Goal: Register for event/course

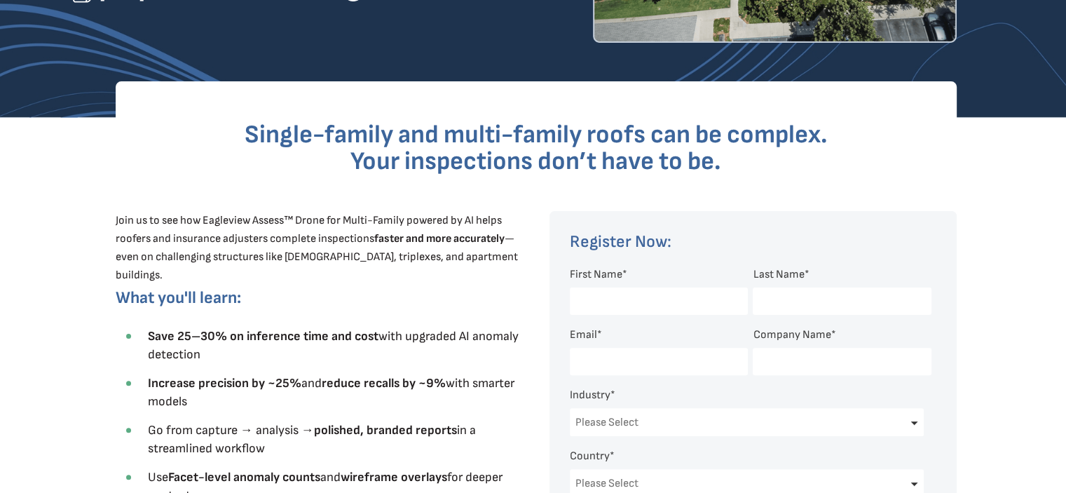
scroll to position [350, 0]
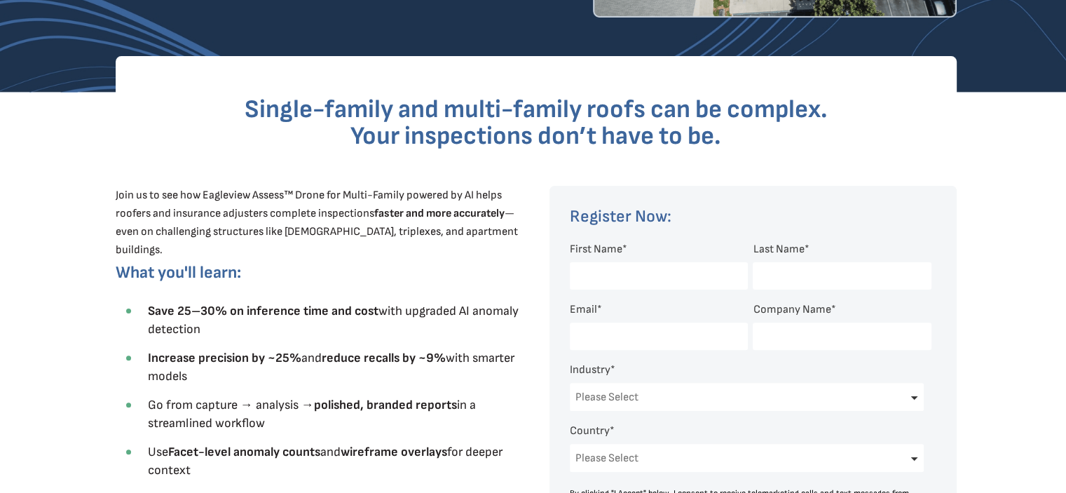
click at [586, 281] on input "First Name *" at bounding box center [659, 275] width 178 height 27
type input "[PERSON_NAME]"
select select "[GEOGRAPHIC_DATA]"
select select "[US_STATE]"
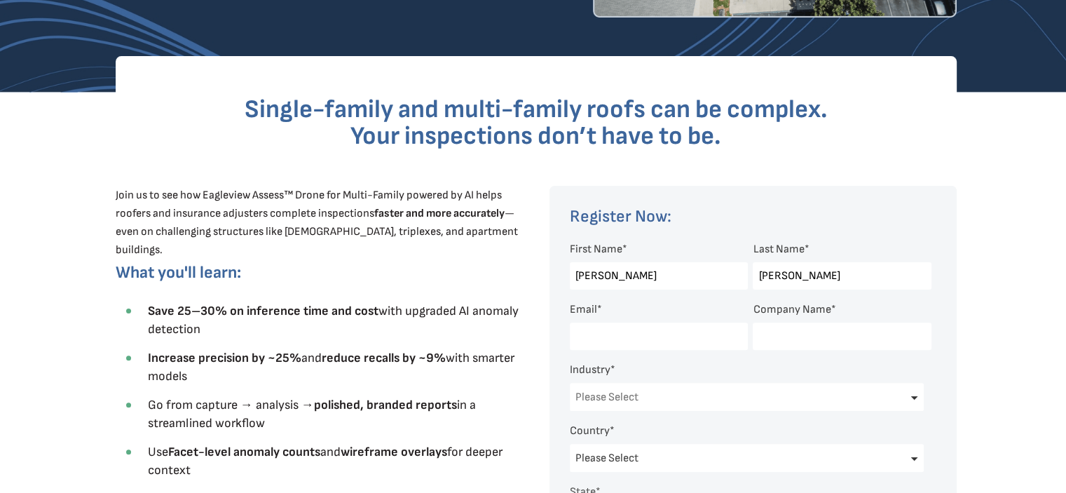
click at [599, 332] on input "Email *" at bounding box center [659, 335] width 178 height 27
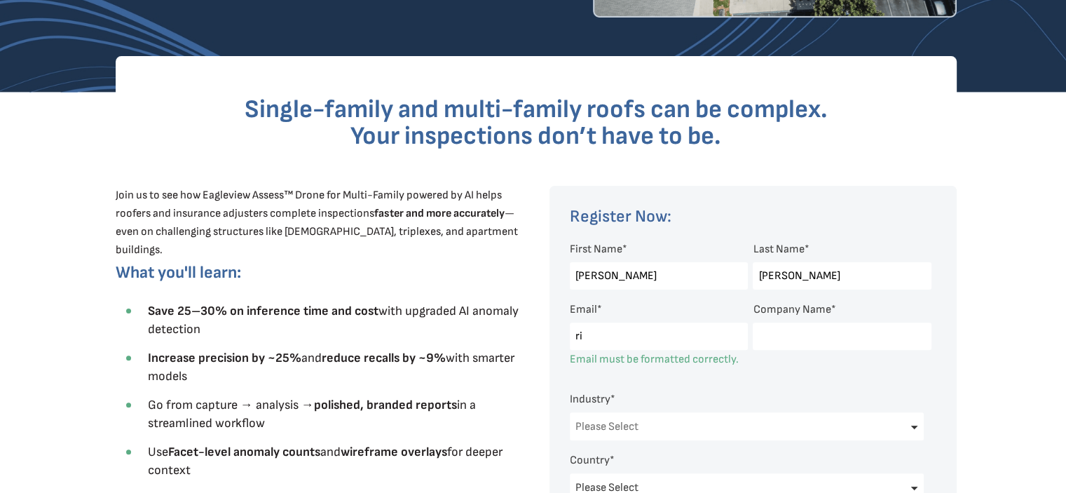
type input "[PERSON_NAME][EMAIL_ADDRESS][PERSON_NAME][DOMAIN_NAME]"
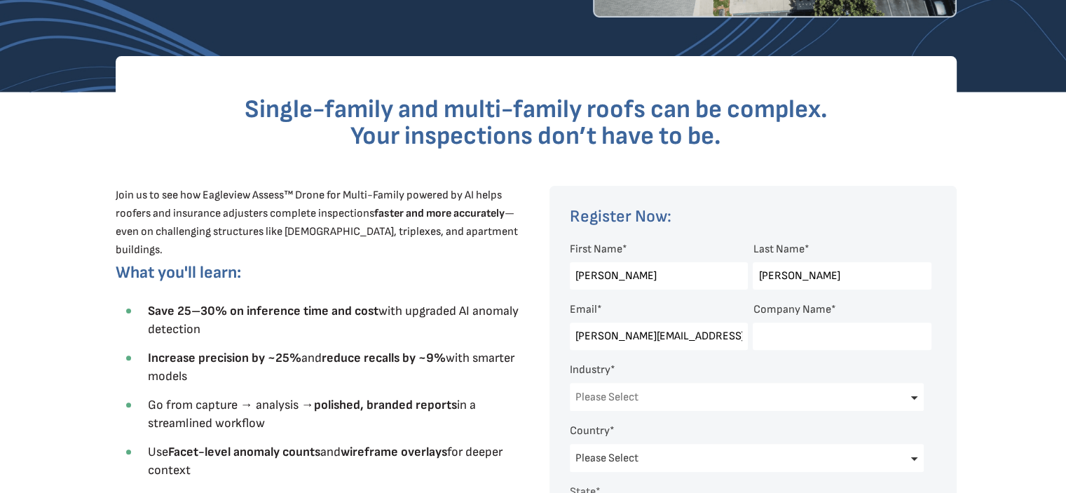
click at [765, 336] on input "Company Name *" at bounding box center [842, 335] width 178 height 27
type input "UPFRO Associates Inc."
click at [650, 403] on select "Please Select Architects & Engineering Construction Electric/Gas Utilities Gove…" at bounding box center [747, 397] width 355 height 28
select select "Insurance"
click at [570, 383] on select "Please Select Architects & Engineering Construction Electric/Gas Utilities Gove…" at bounding box center [747, 397] width 355 height 28
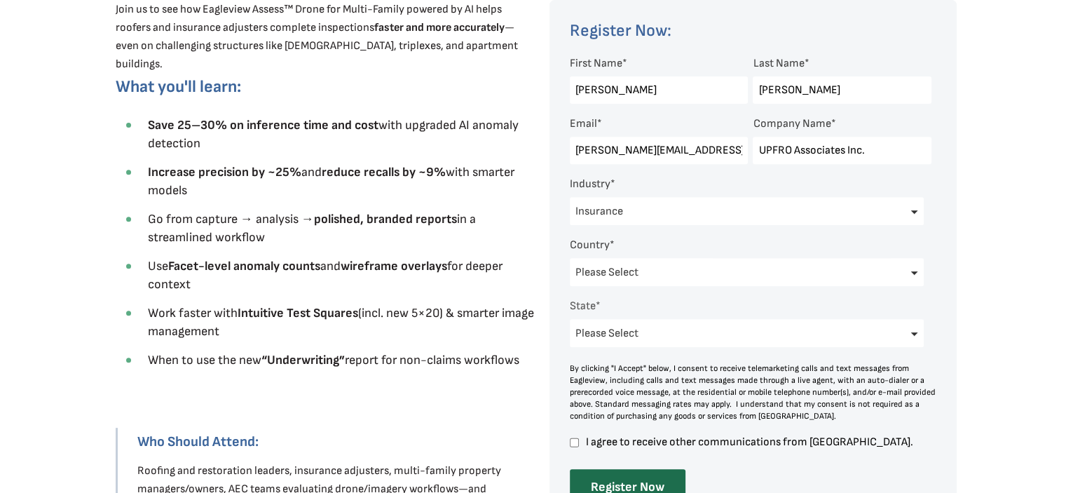
scroll to position [561, 0]
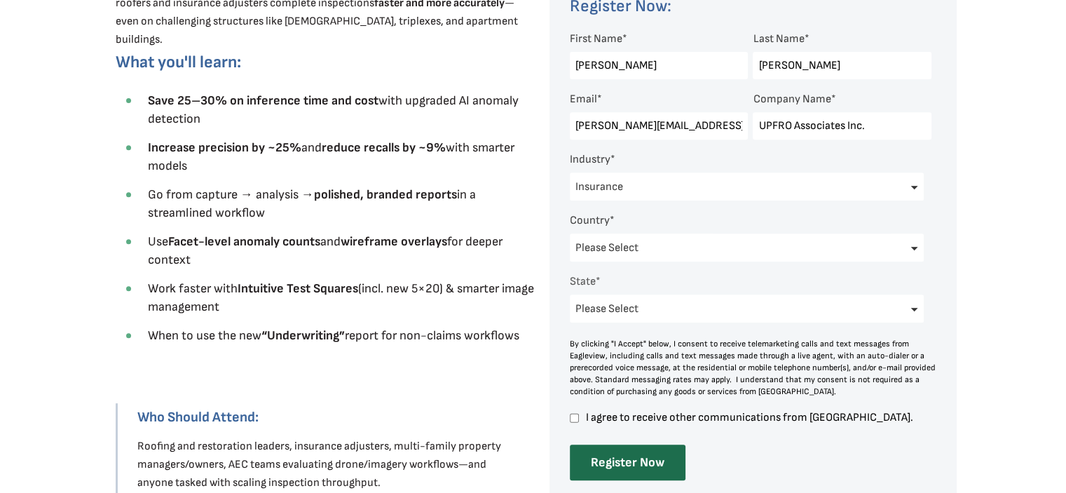
click at [572, 419] on input "I agree to receive other communications from [GEOGRAPHIC_DATA]." at bounding box center [574, 417] width 9 height 13
checkbox input "true"
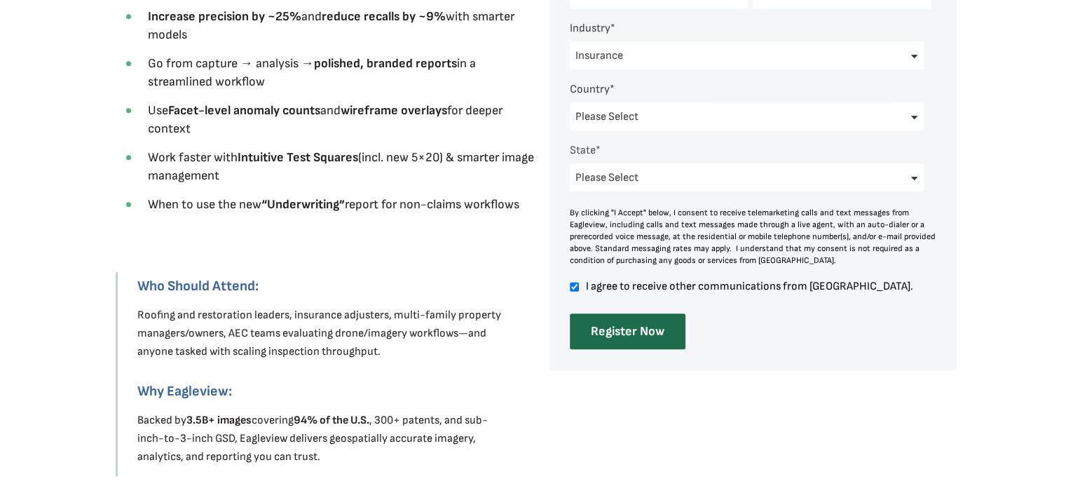
scroll to position [701, 0]
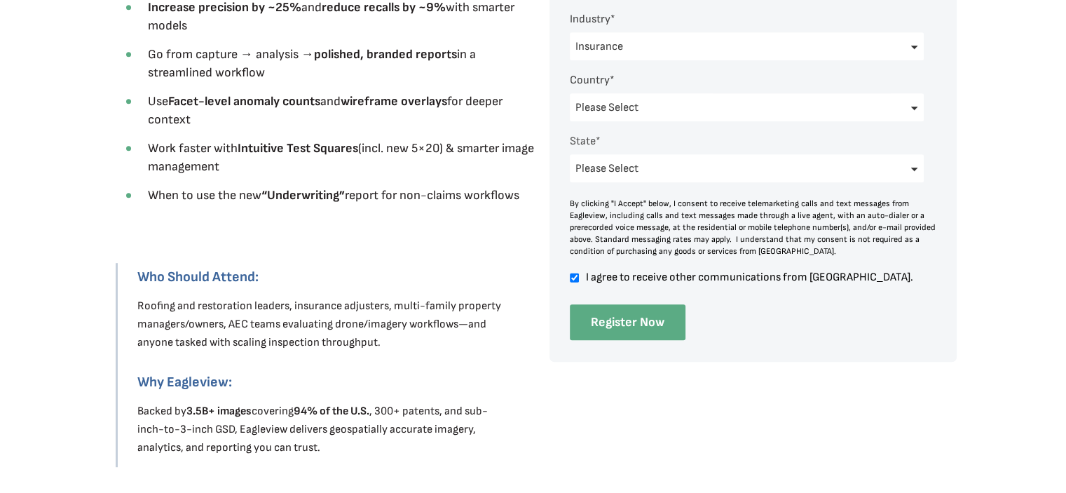
click at [605, 326] on input "Register Now" at bounding box center [628, 322] width 116 height 36
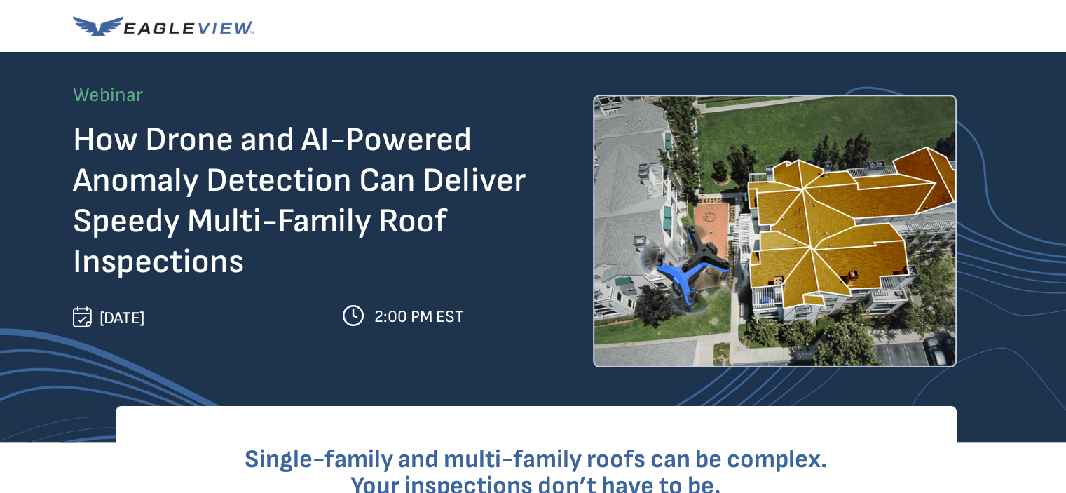
scroll to position [0, 0]
